Goal: Information Seeking & Learning: Learn about a topic

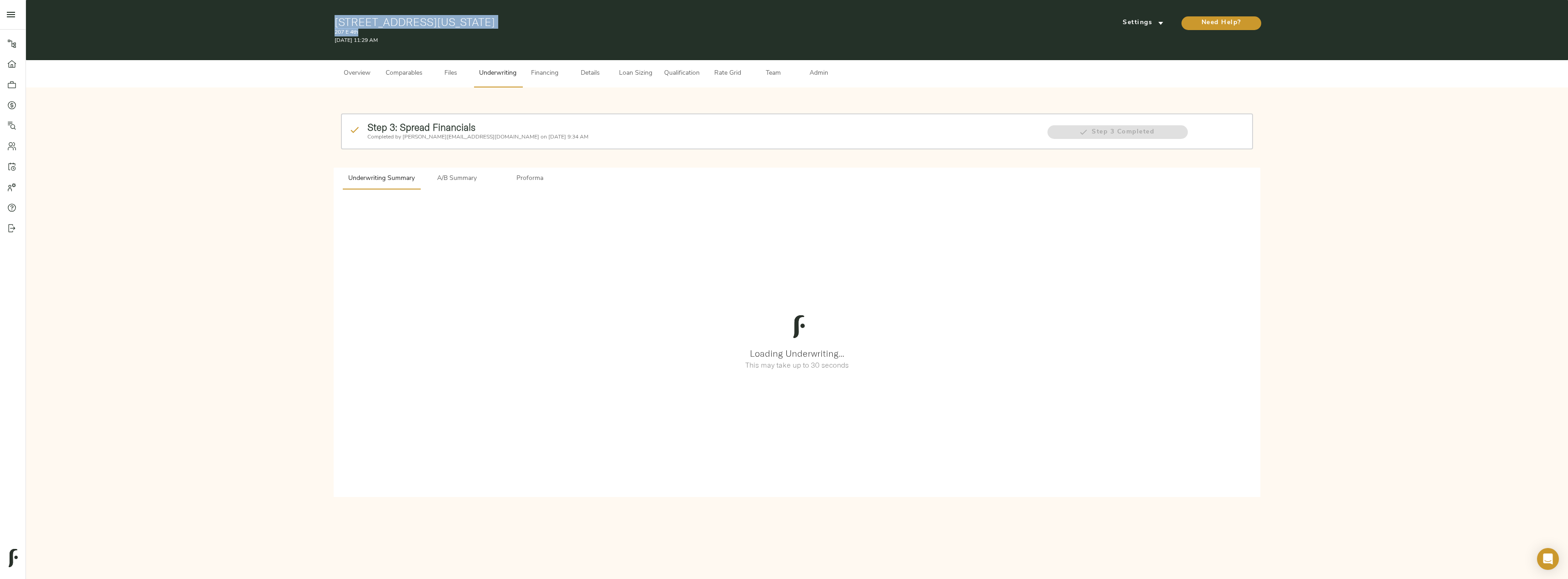
drag, startPoint x: 335, startPoint y: 21, endPoint x: 509, endPoint y: 30, distance: 174.2
click at [509, 30] on div "[STREET_ADDRESS][US_STATE] 207 E 4th [DATE] 11:29 AM" at bounding box center [642, 30] width 616 height 29
click at [509, 29] on p "207 E 4th" at bounding box center [642, 32] width 616 height 8
drag, startPoint x: 505, startPoint y: 21, endPoint x: 324, endPoint y: 22, distance: 181.0
click at [324, 22] on div "[STREET_ADDRESS][US_STATE] 207 E 4th [DATE] 11:29 AM Settings Need Help?" at bounding box center [797, 30] width 1542 height 60
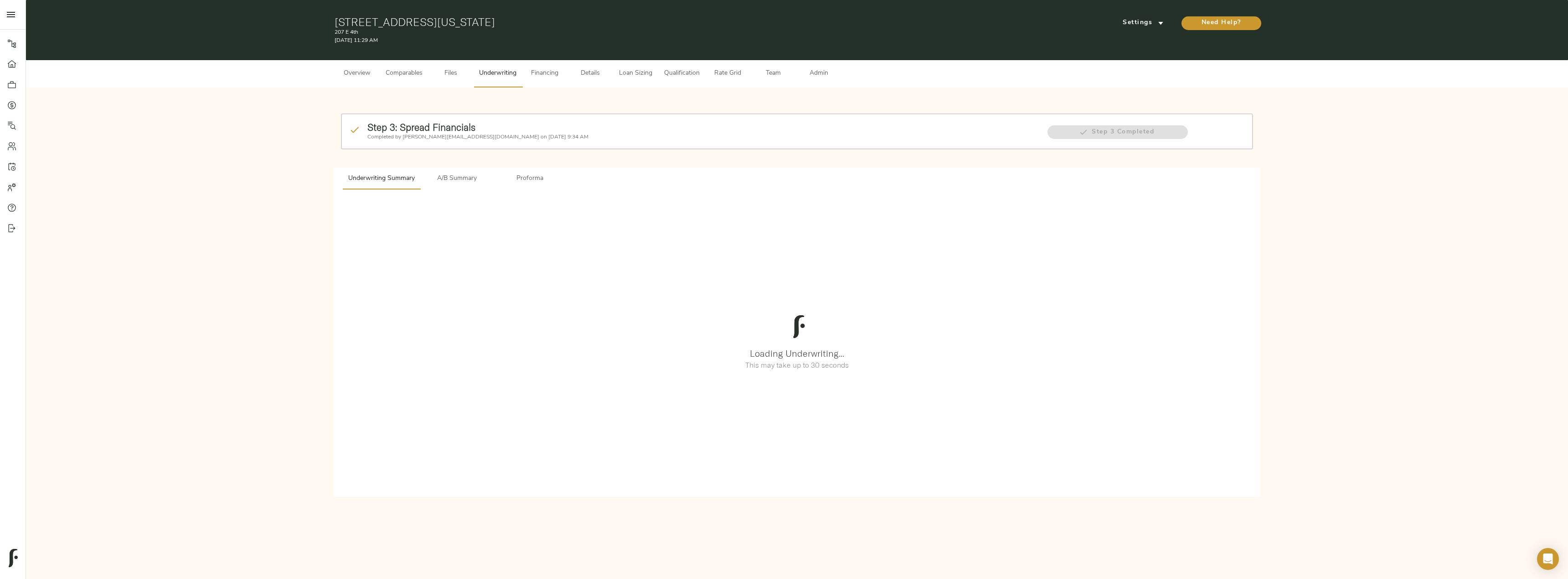
copy h1 "[STREET_ADDRESS][US_STATE]"
click at [405, 72] on span "Comparables" at bounding box center [404, 73] width 37 height 12
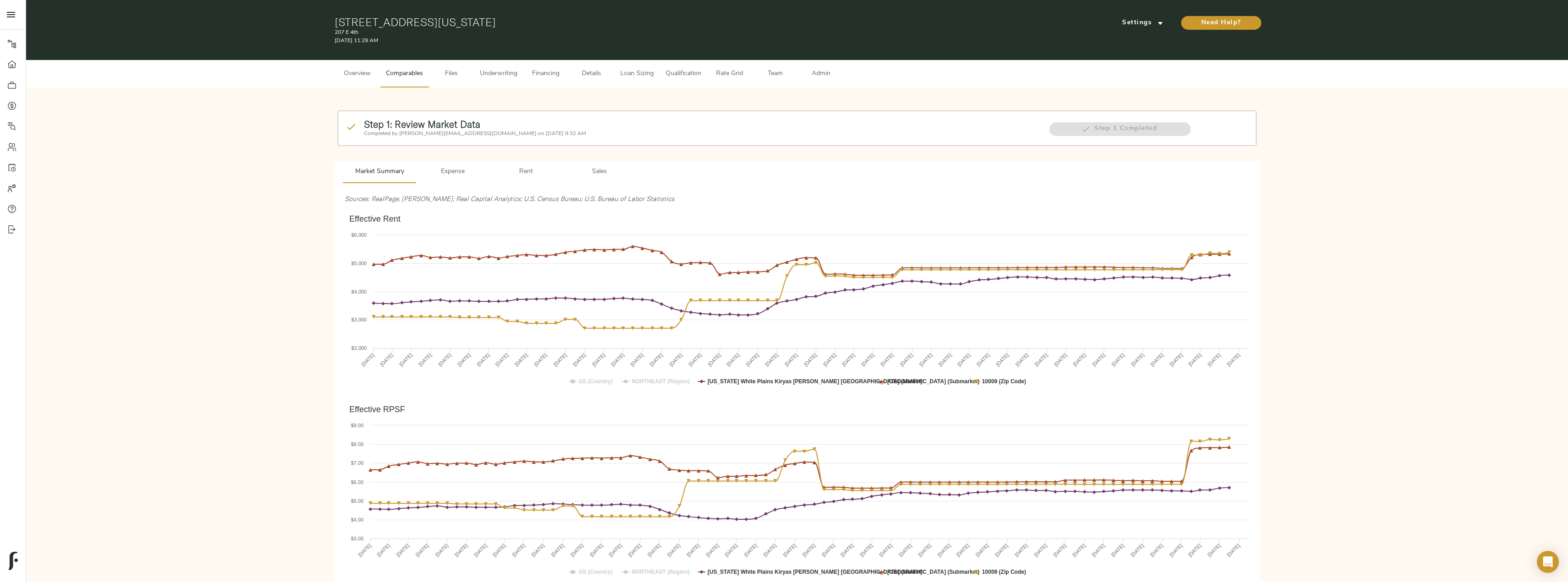
click at [524, 162] on button "Rent" at bounding box center [526, 172] width 73 height 22
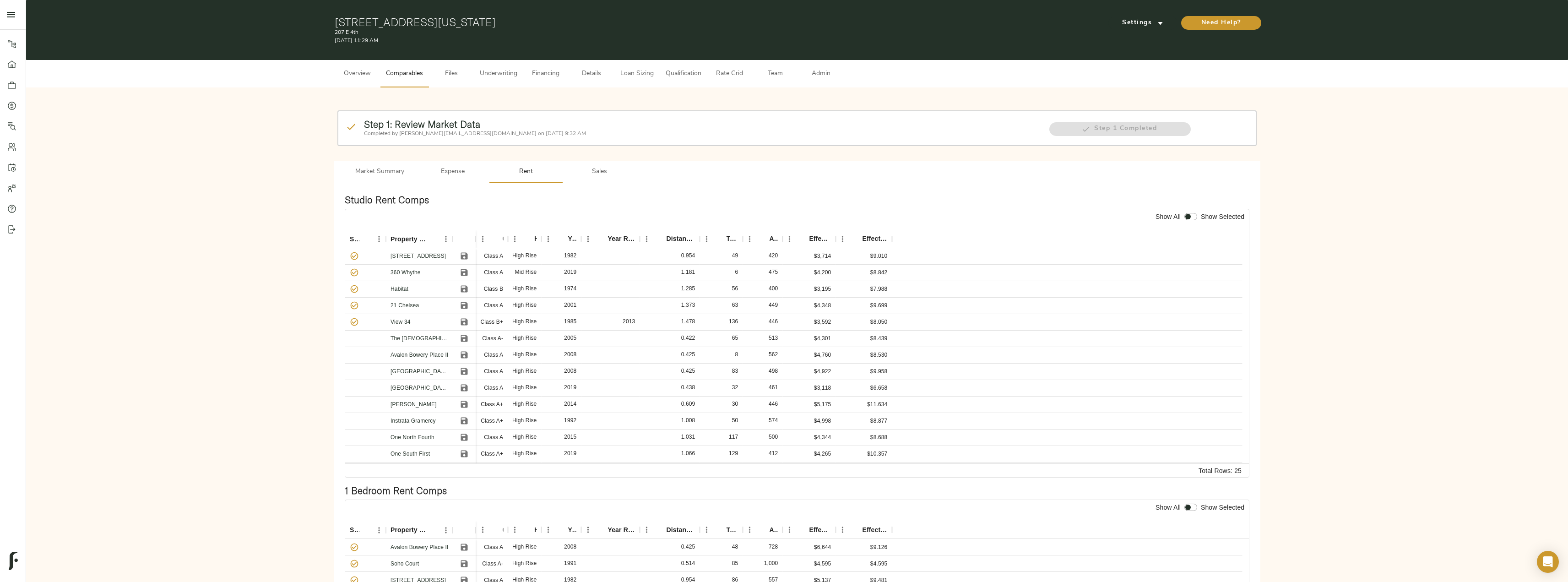
click at [596, 177] on span "Sales" at bounding box center [599, 172] width 63 height 12
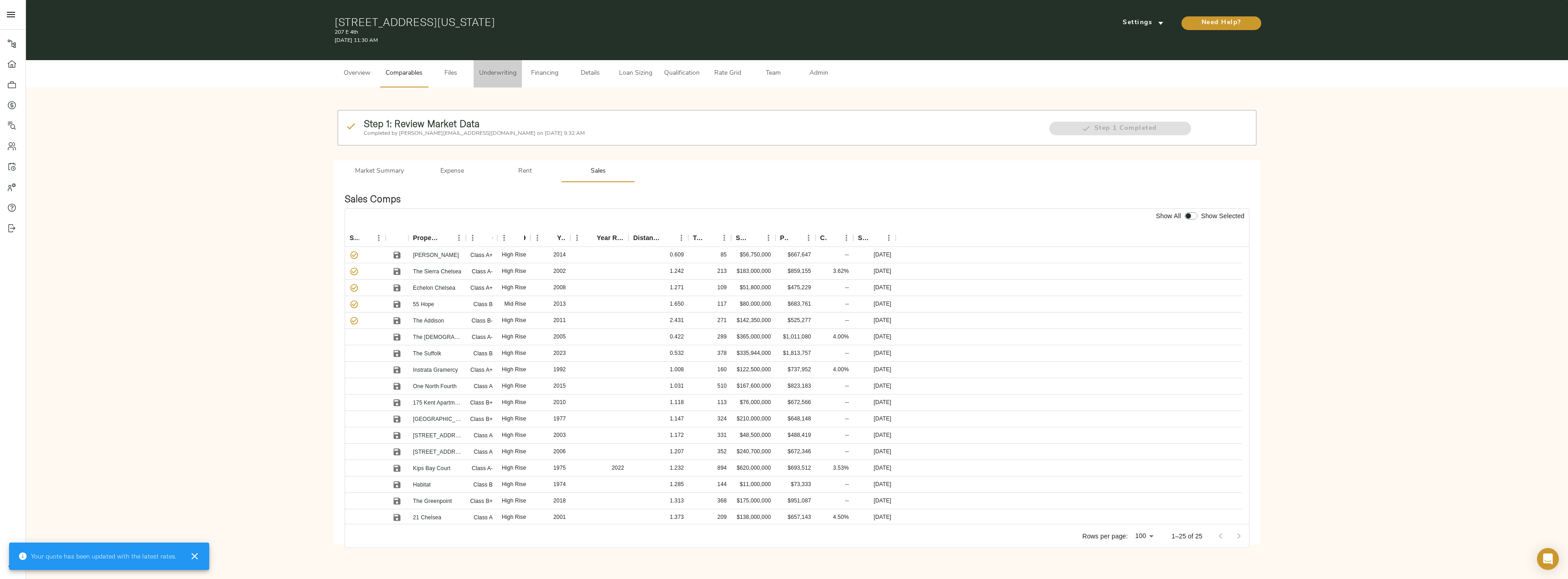
click at [506, 77] on span "Underwriting" at bounding box center [498, 73] width 38 height 12
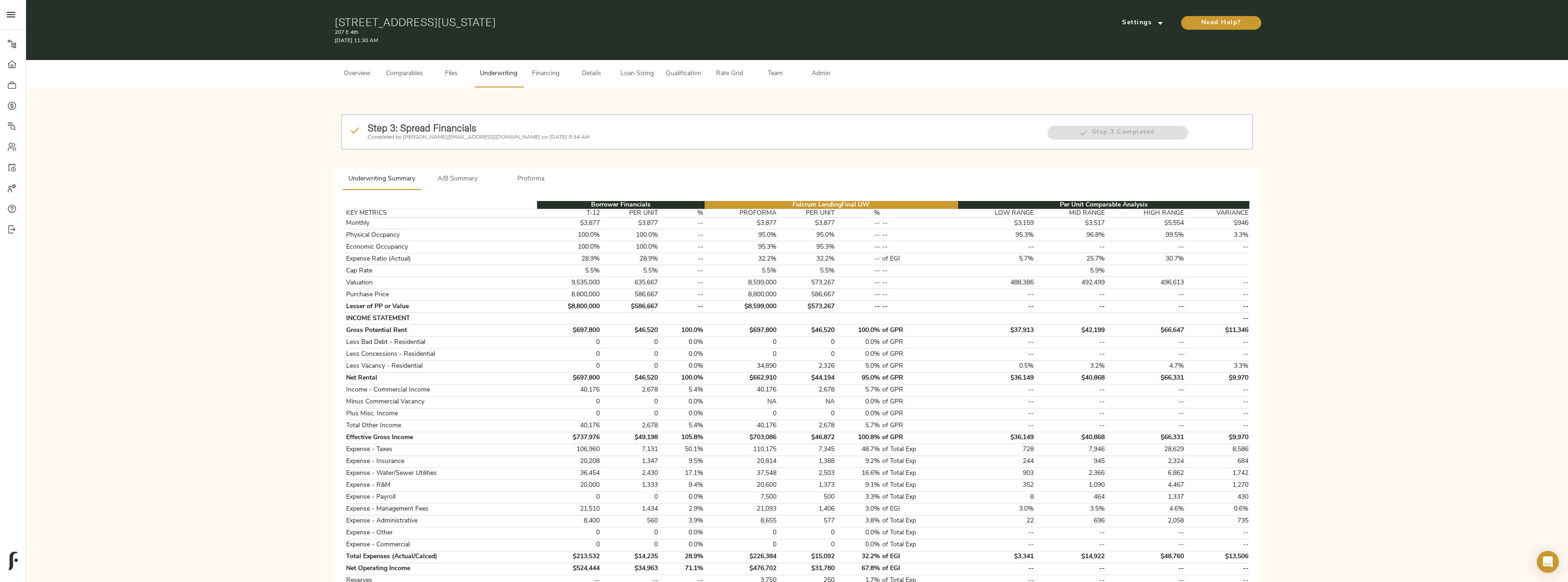
click at [556, 73] on span "Financing" at bounding box center [546, 73] width 35 height 12
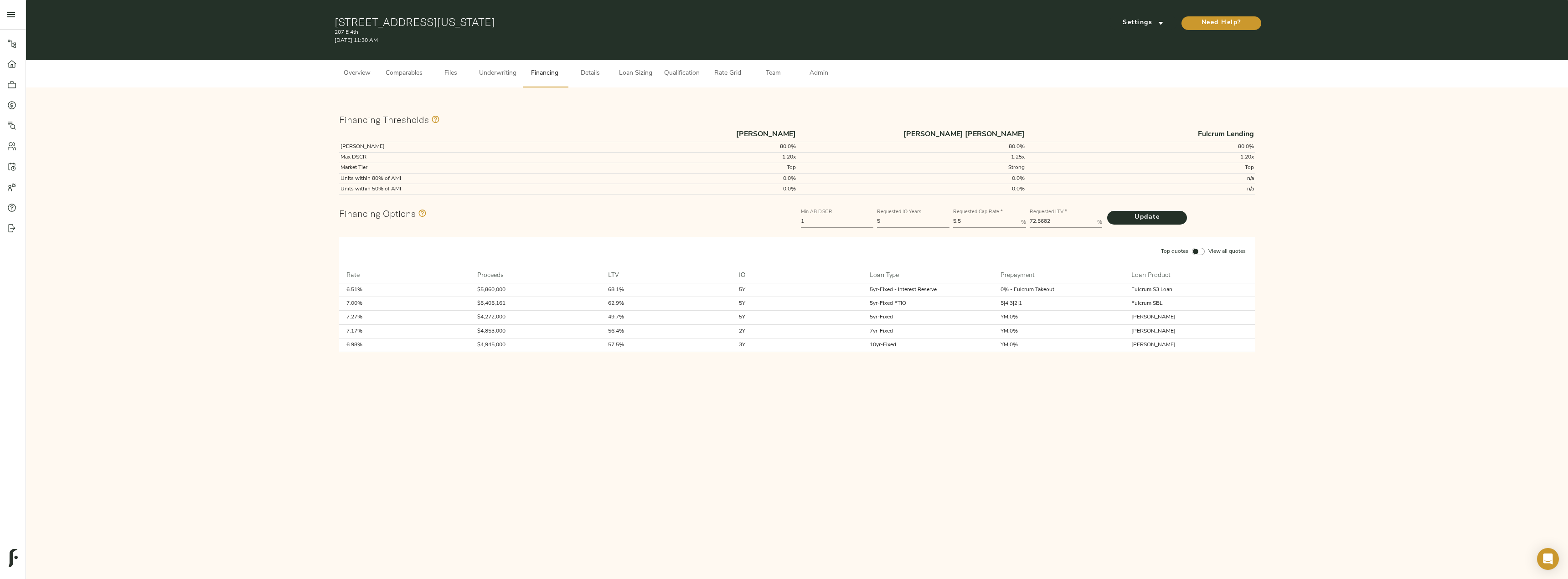
click at [592, 74] on span "Details" at bounding box center [590, 73] width 35 height 12
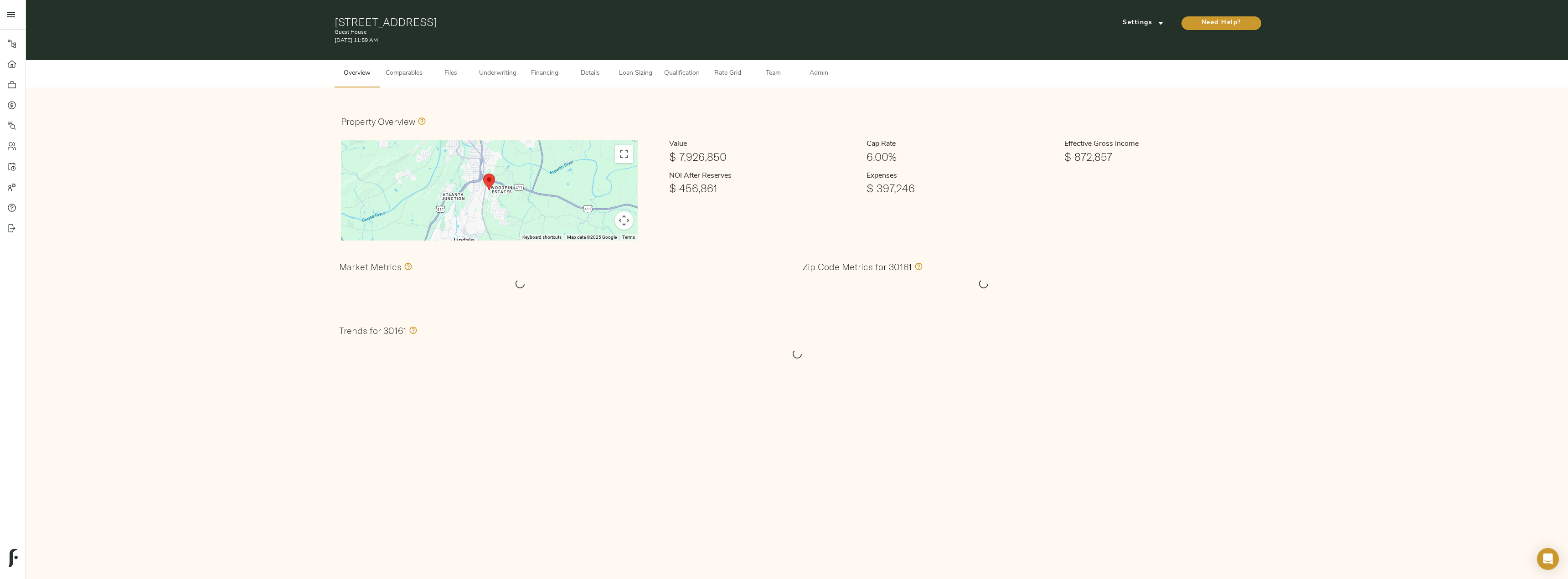
click at [402, 78] on span "Comparables" at bounding box center [404, 73] width 37 height 12
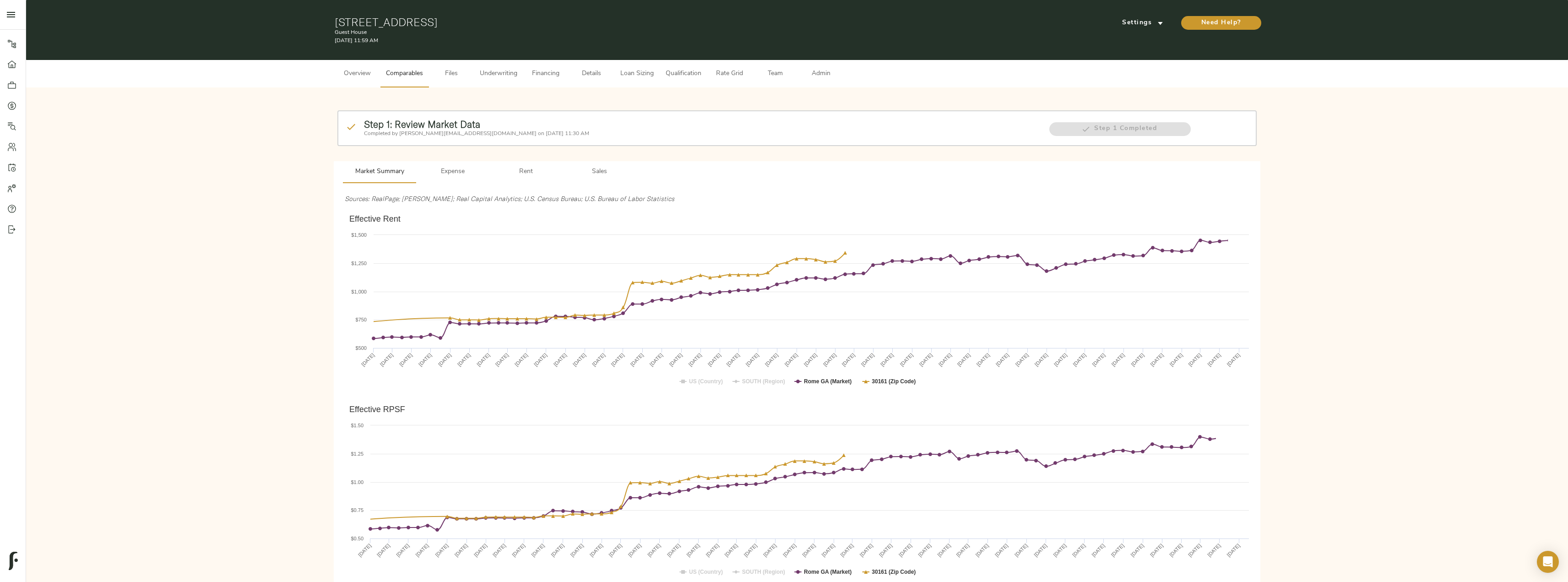
click at [539, 175] on span "Rent" at bounding box center [526, 172] width 63 height 12
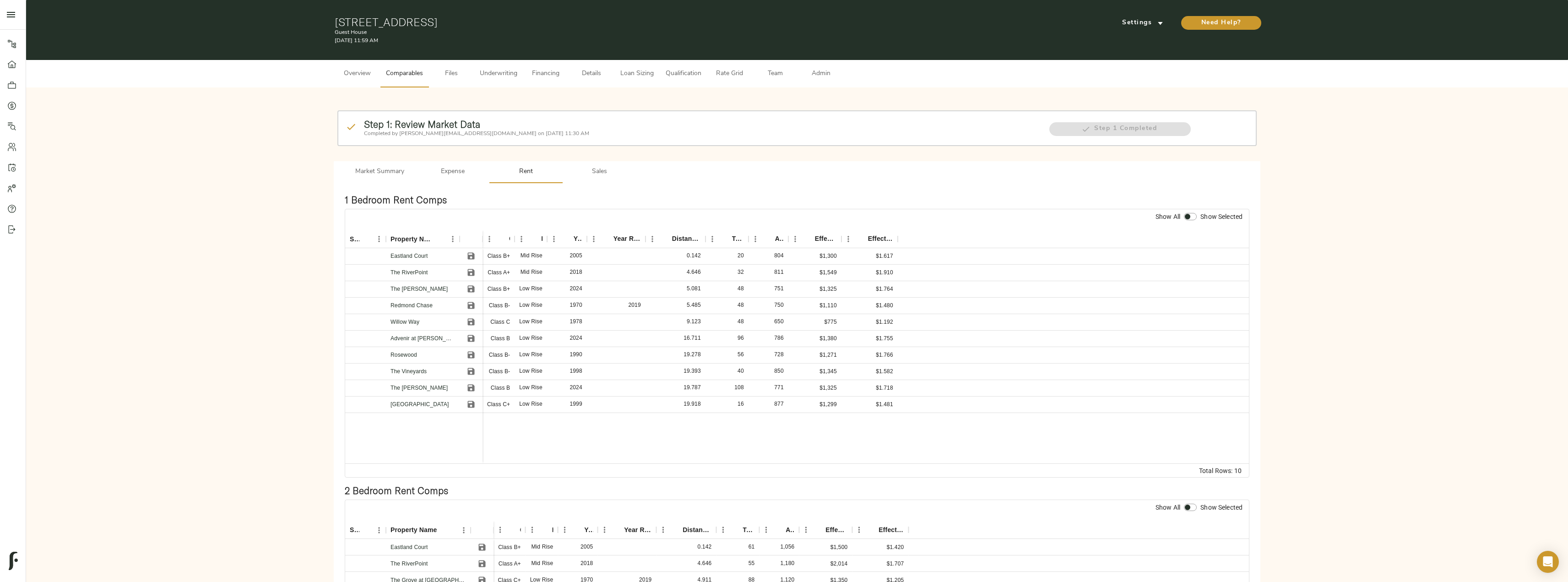
click at [595, 172] on span "Sales" at bounding box center [599, 172] width 63 height 12
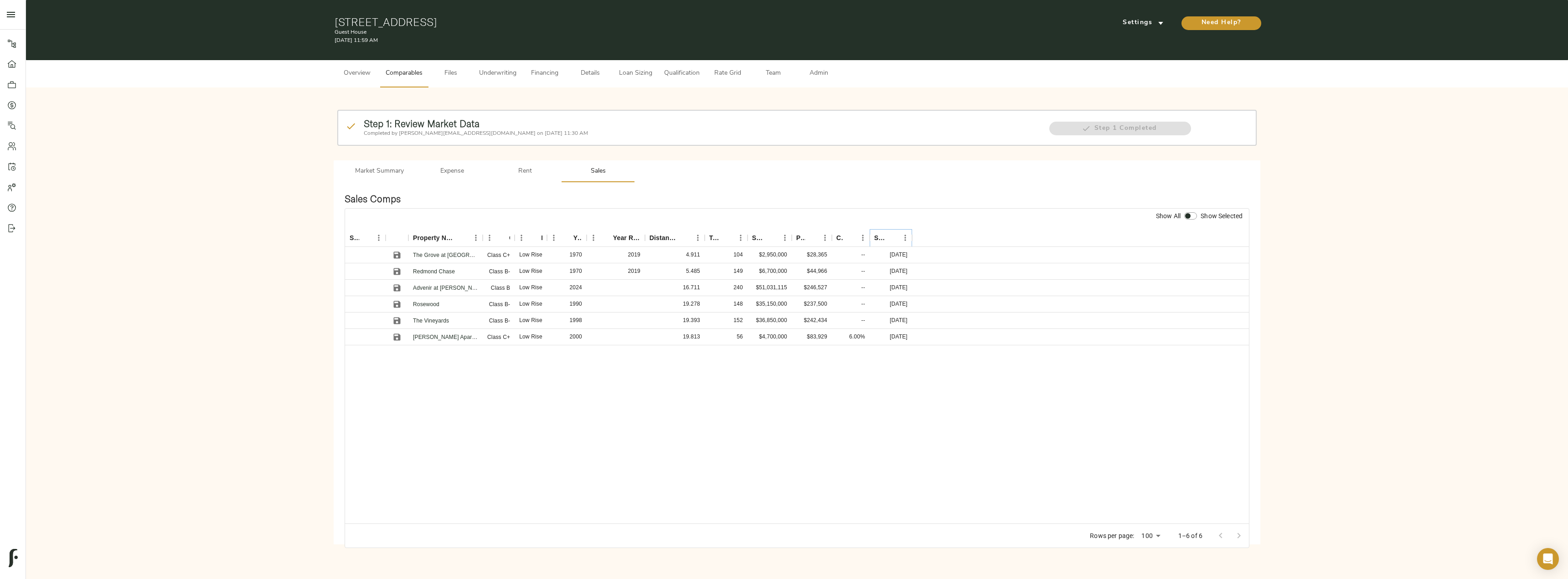
click at [889, 234] on icon "Sort" at bounding box center [892, 238] width 8 height 8
click at [891, 235] on icon "Sort" at bounding box center [892, 238] width 8 height 8
click at [505, 173] on span "Rent" at bounding box center [525, 171] width 62 height 12
